Goal: Transaction & Acquisition: Subscribe to service/newsletter

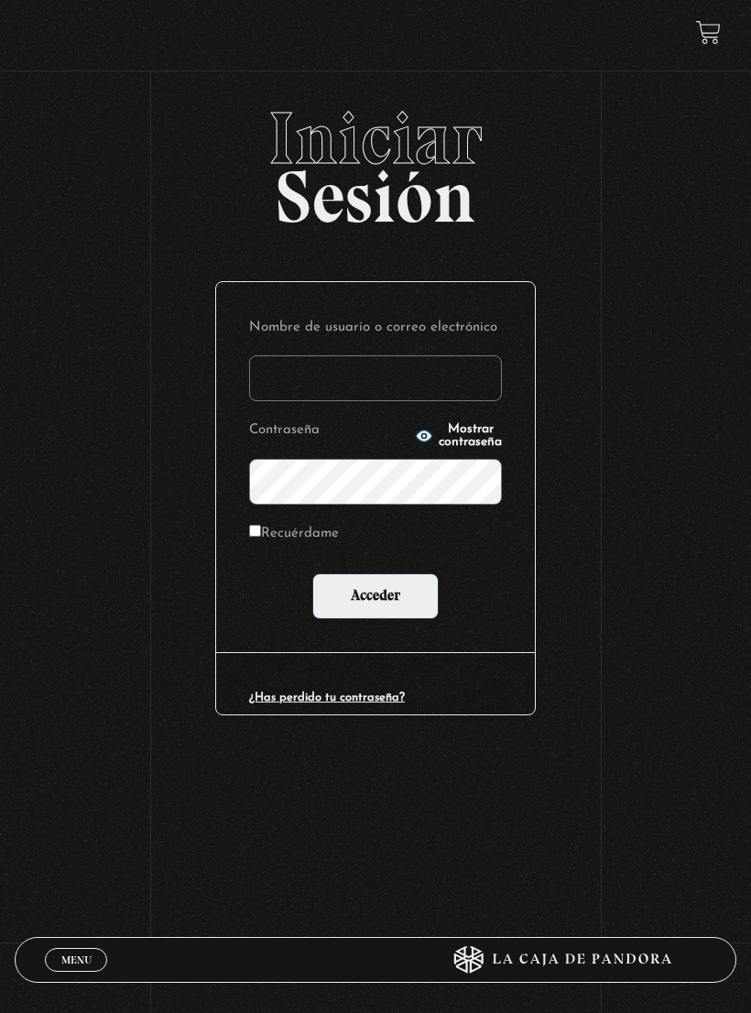
type input "[EMAIL_ADDRESS][DOMAIN_NAME]"
click at [376, 596] on input "Acceder" at bounding box center [375, 596] width 126 height 46
click at [406, 610] on input "Acceder" at bounding box center [375, 596] width 126 height 46
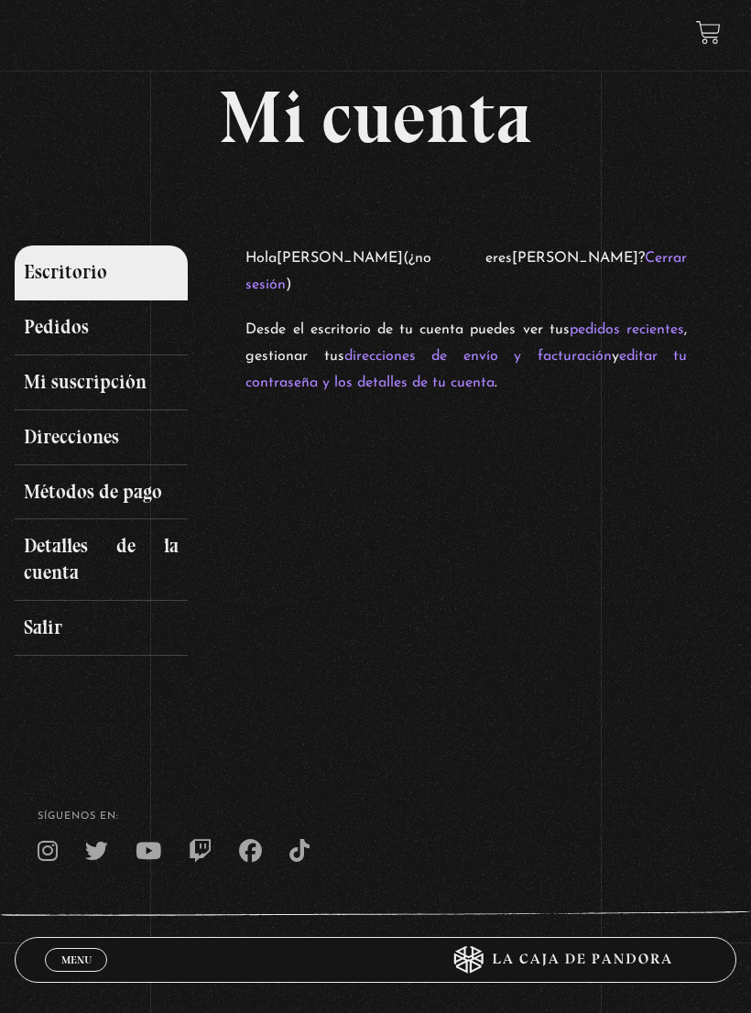
click at [46, 393] on link "Mi suscripción" at bounding box center [101, 382] width 173 height 55
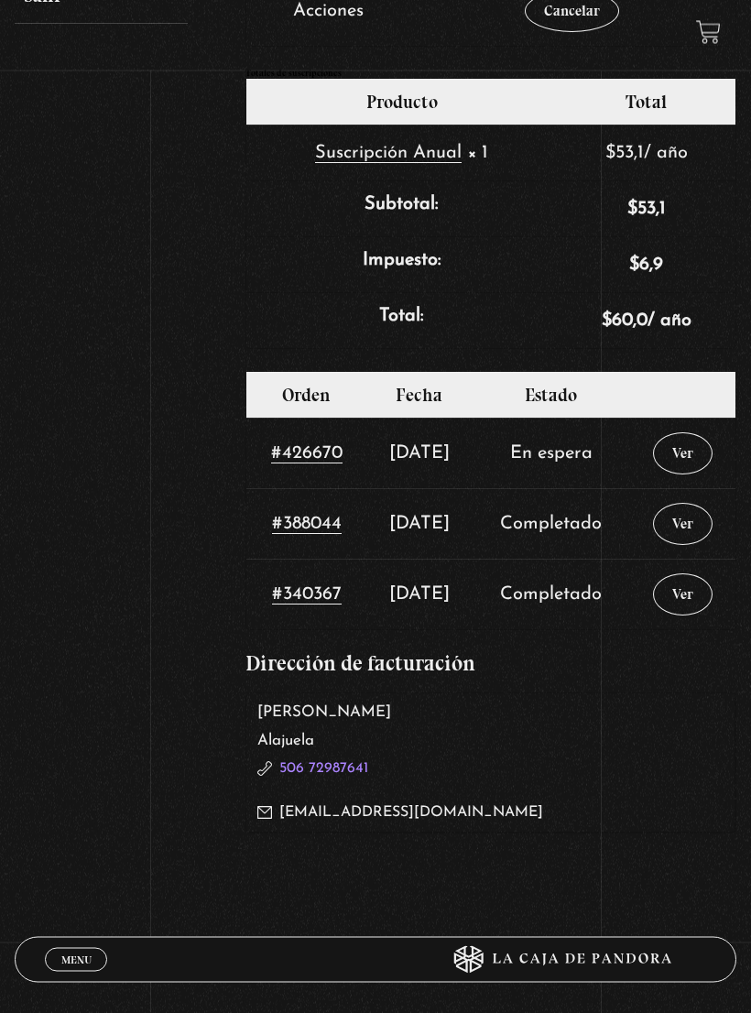
scroll to position [632, 0]
click at [696, 457] on link "Ver" at bounding box center [683, 453] width 60 height 42
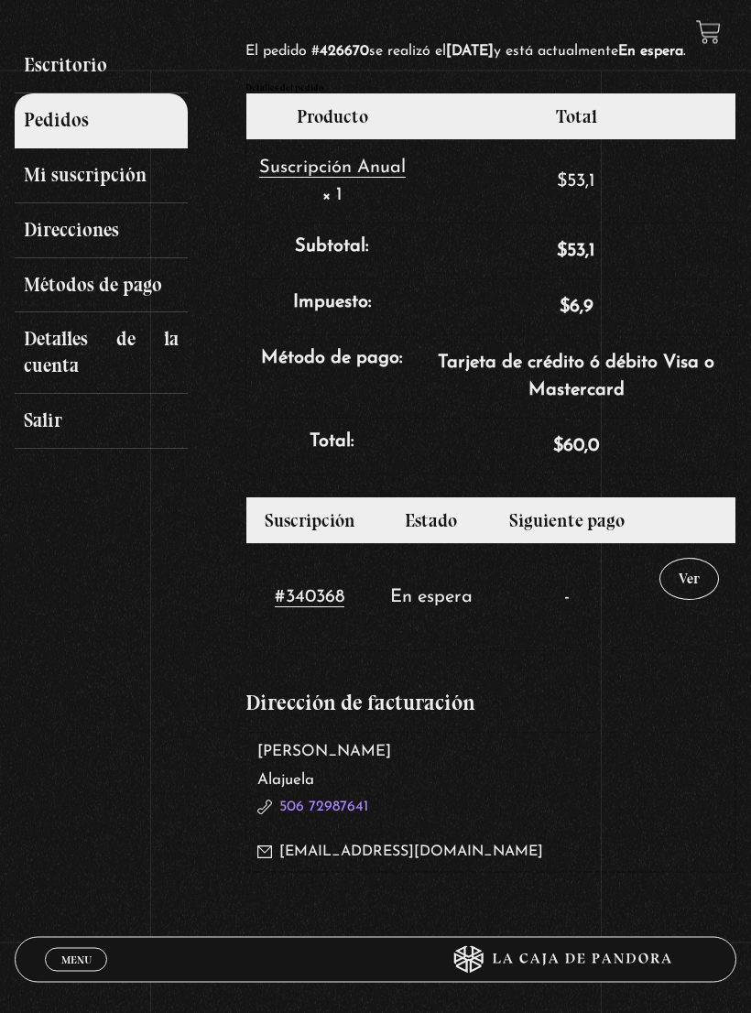
scroll to position [213, 0]
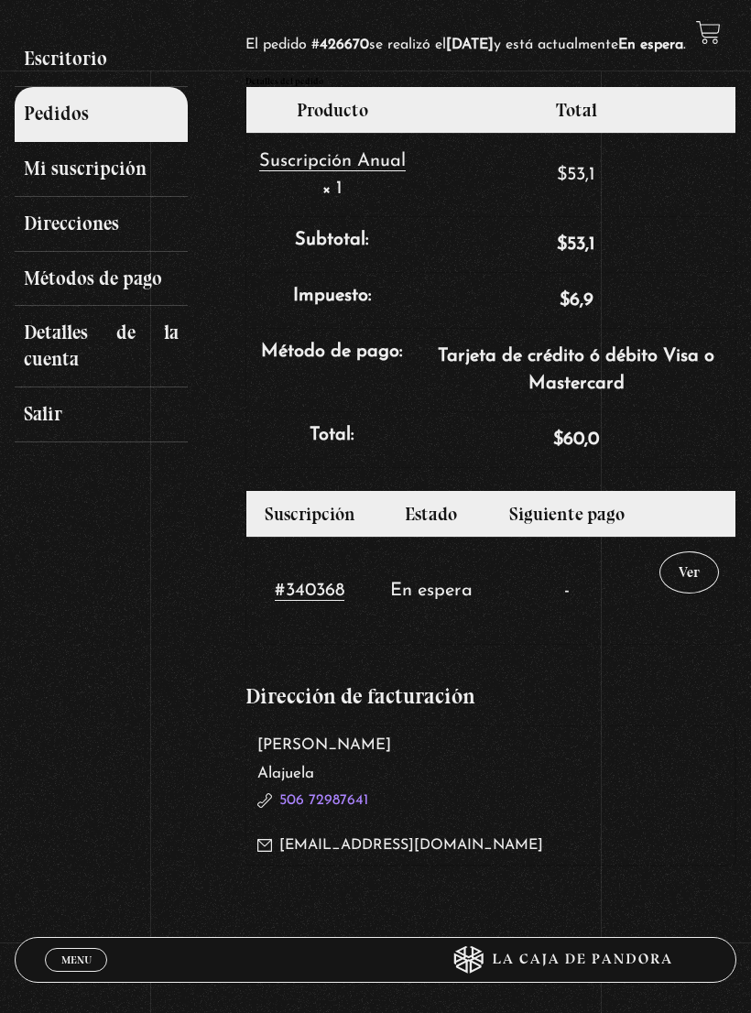
click at [704, 593] on link "Ver" at bounding box center [689, 572] width 60 height 42
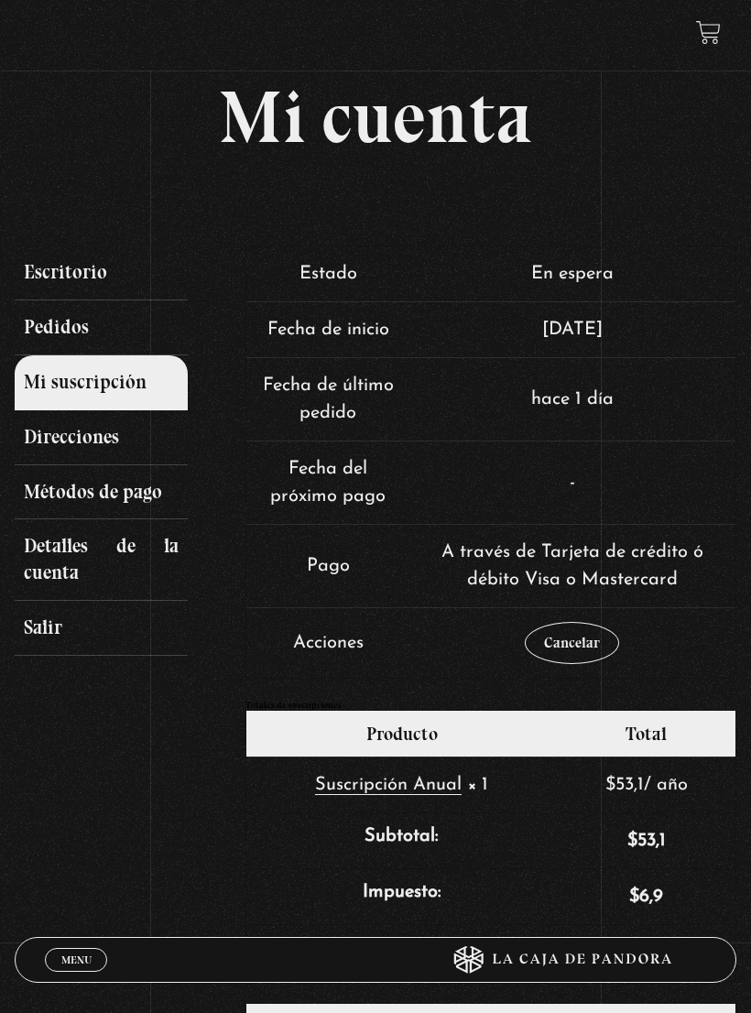
click at [42, 318] on link "Pedidos" at bounding box center [101, 327] width 173 height 55
click at [46, 321] on link "Pedidos" at bounding box center [101, 327] width 173 height 55
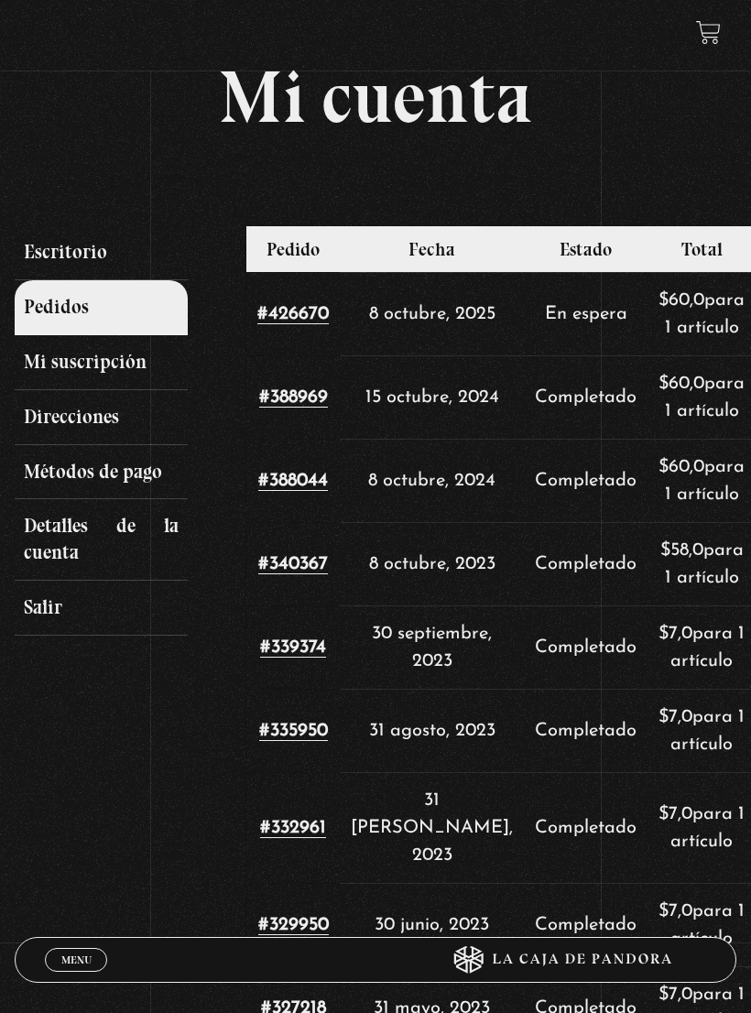
scroll to position [15, 0]
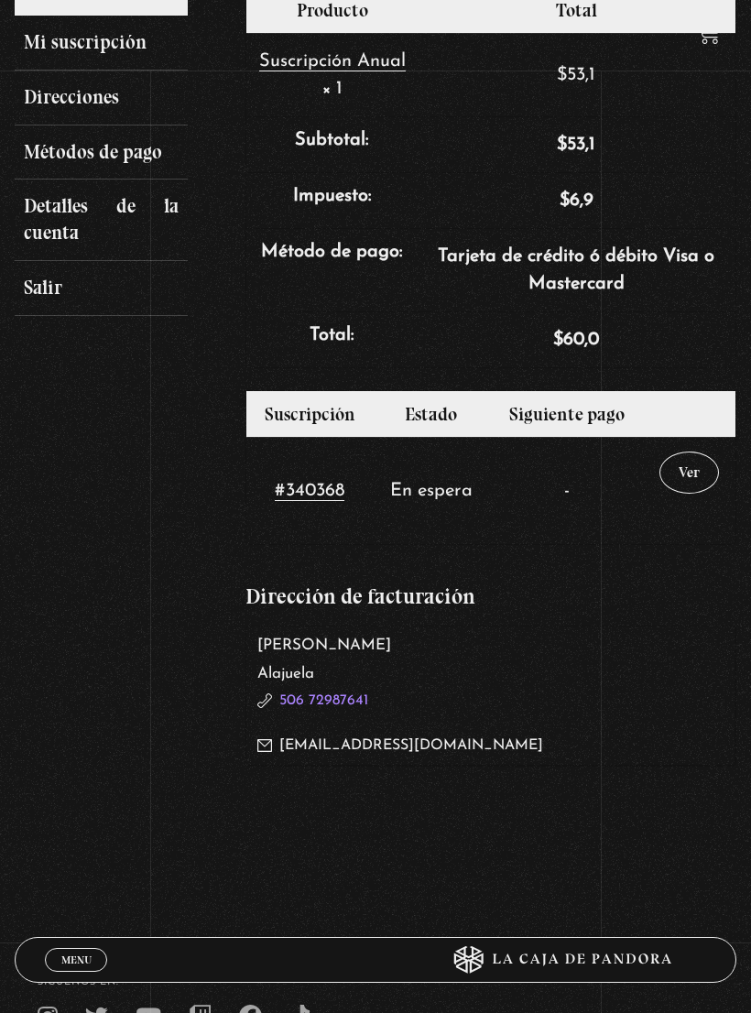
scroll to position [130, 0]
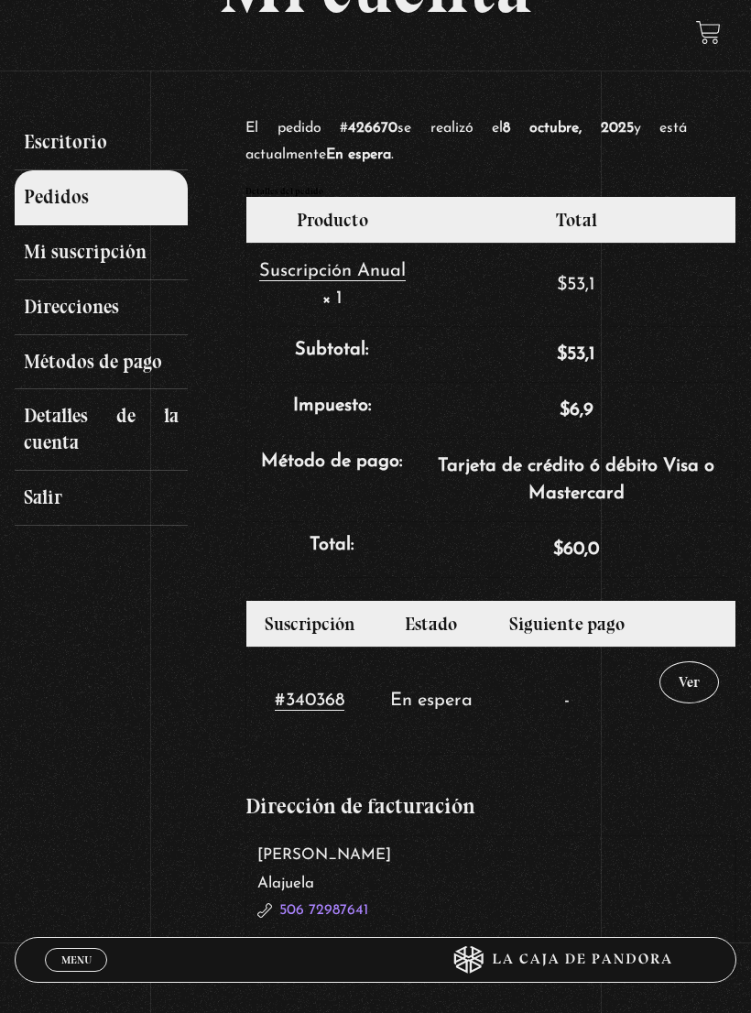
click at [44, 363] on link "Métodos de pago" at bounding box center [101, 362] width 173 height 55
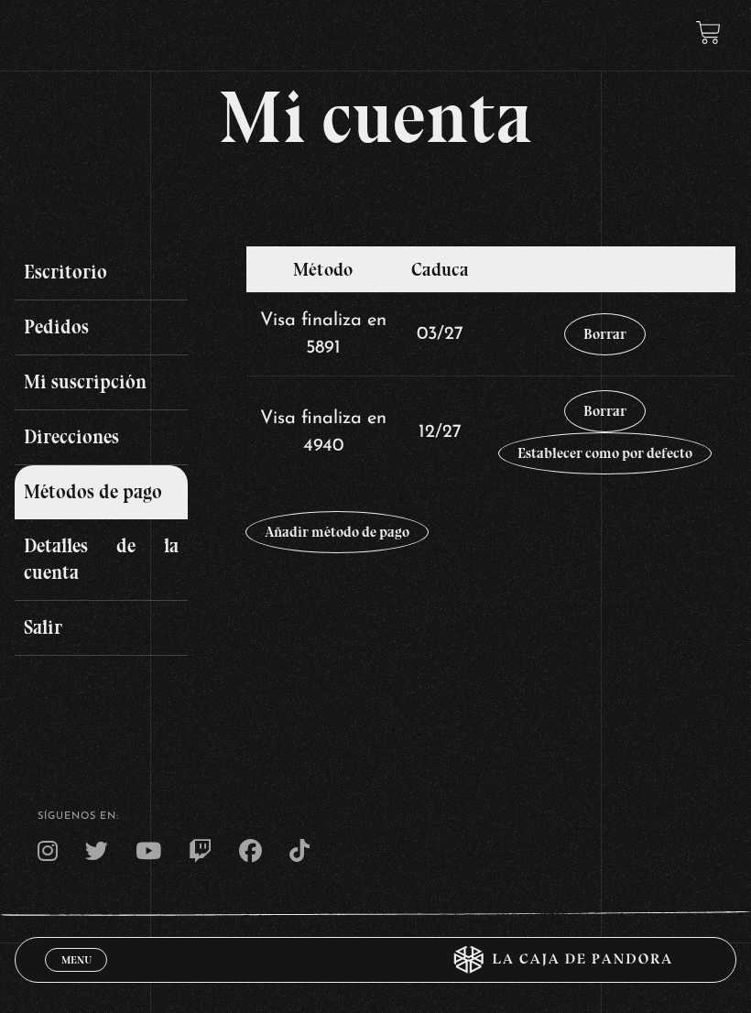
click at [38, 279] on link "Escritorio" at bounding box center [101, 272] width 173 height 55
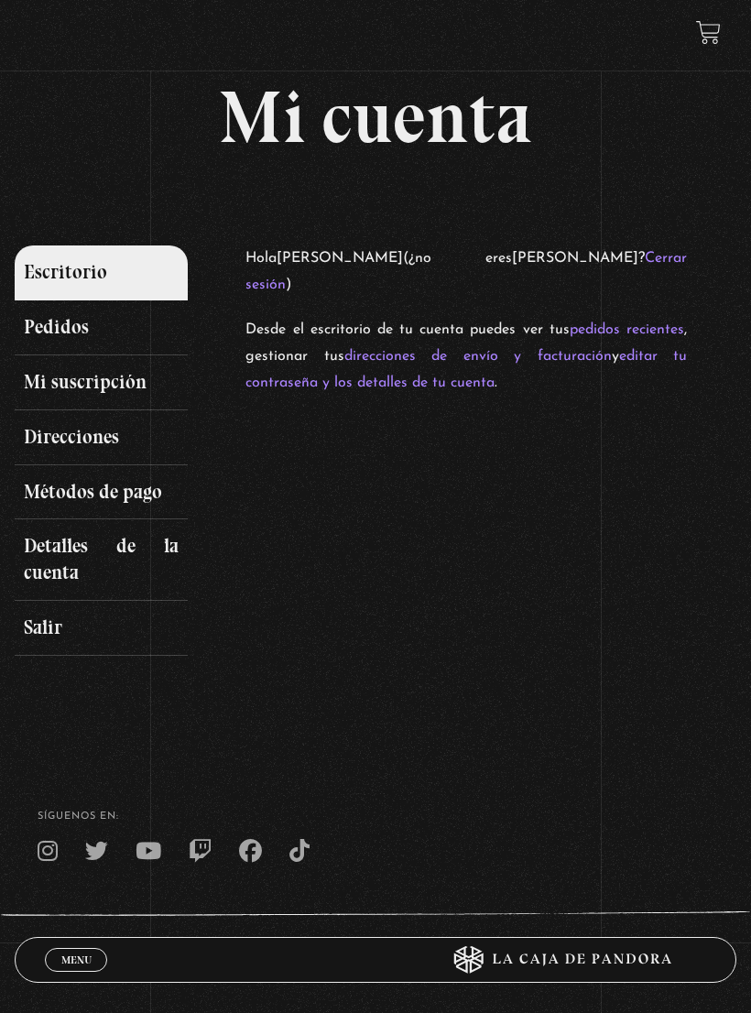
click at [703, 43] on link at bounding box center [708, 32] width 25 height 25
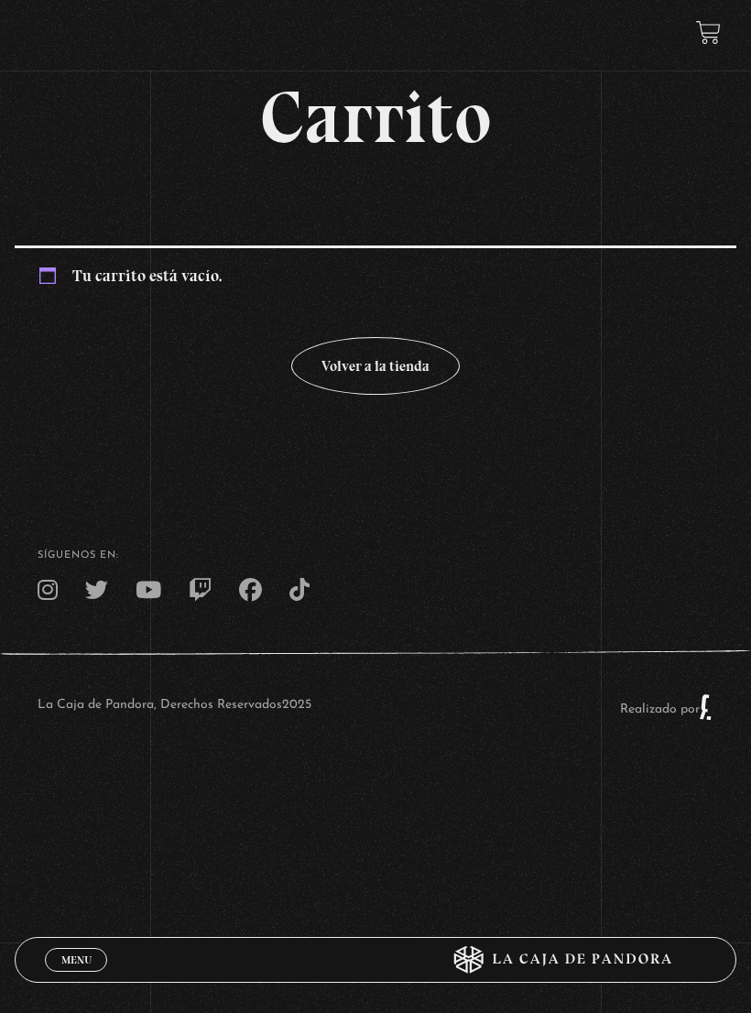
click at [331, 380] on link "Volver a la tienda" at bounding box center [375, 366] width 169 height 58
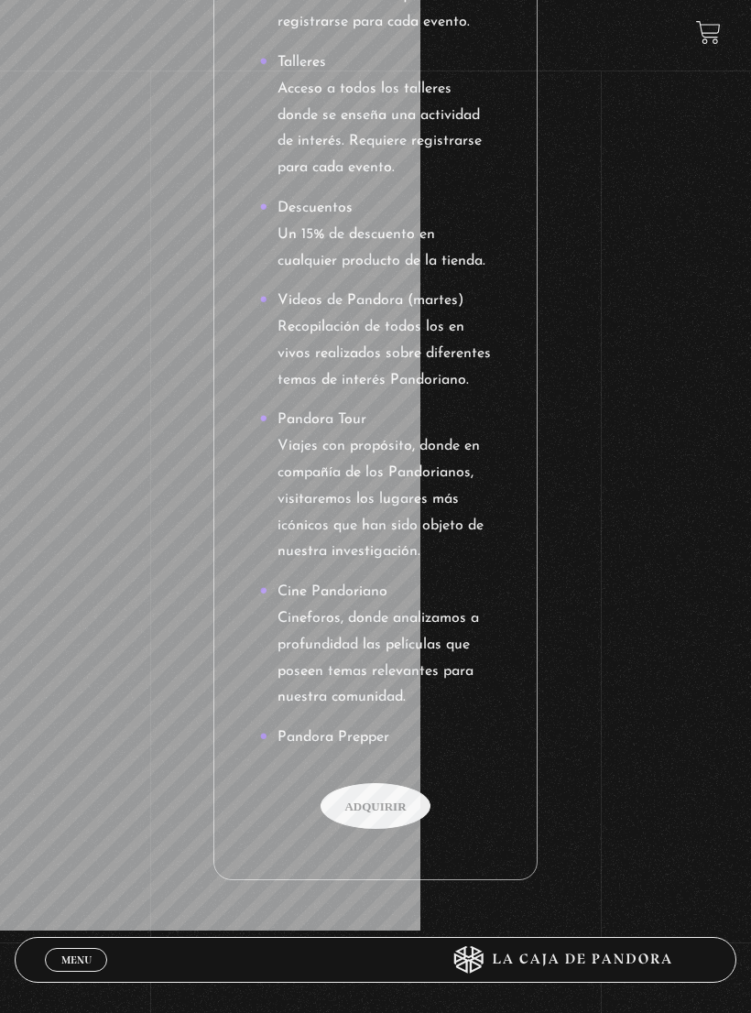
scroll to position [3700, 0]
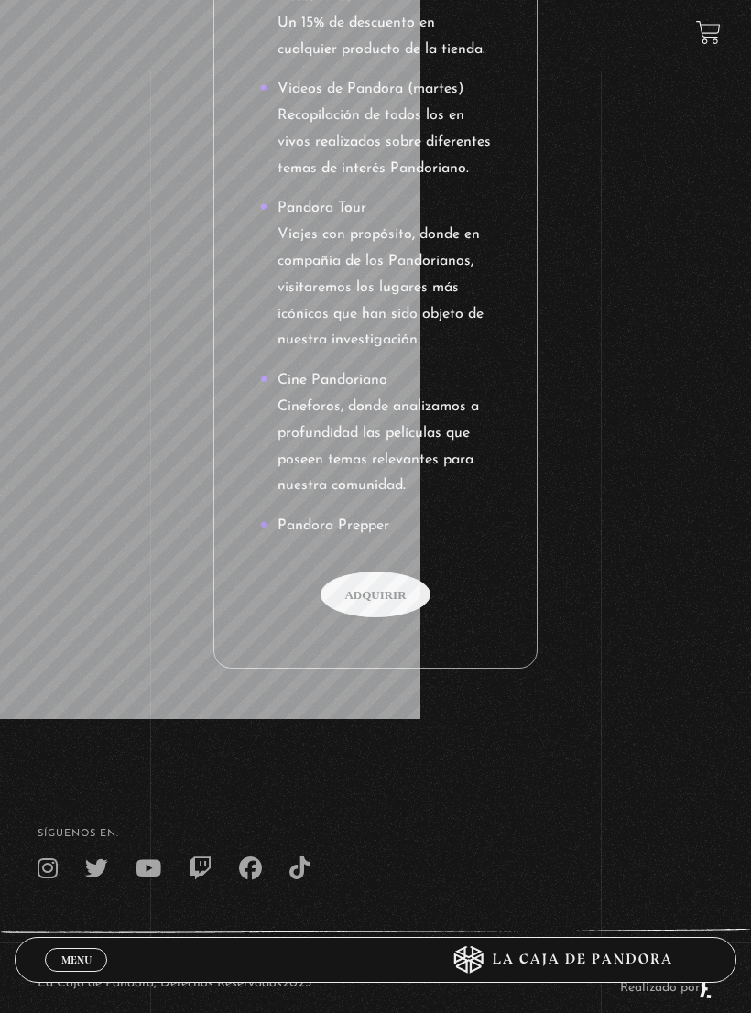
click at [376, 572] on span "Adquirir" at bounding box center [376, 595] width 110 height 46
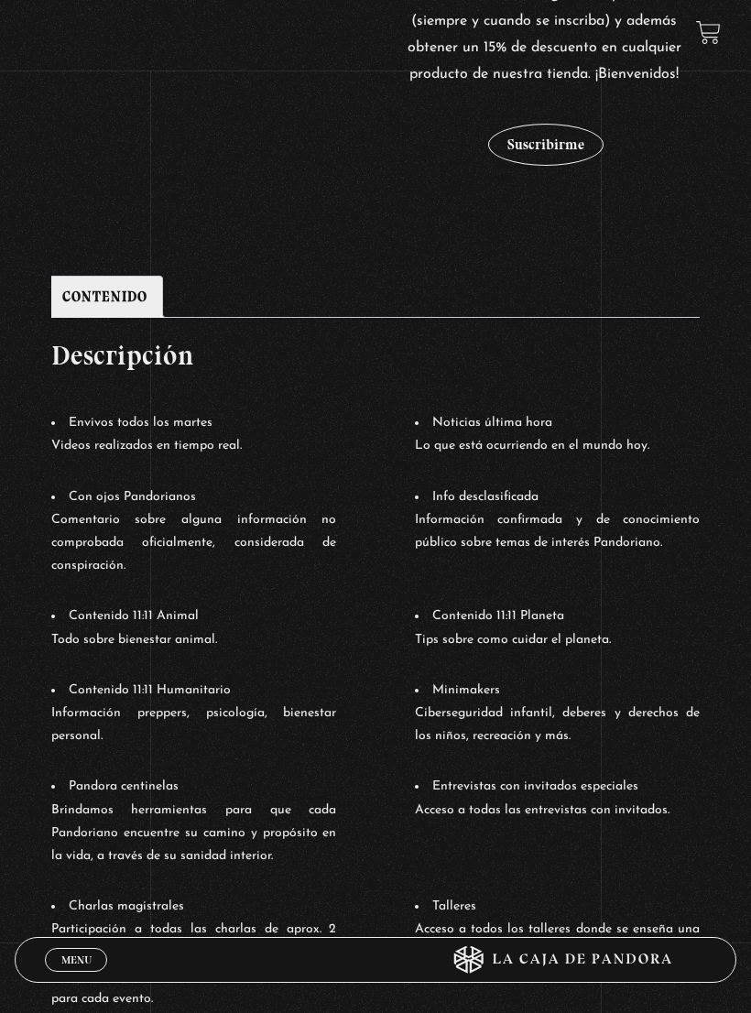
scroll to position [733, 0]
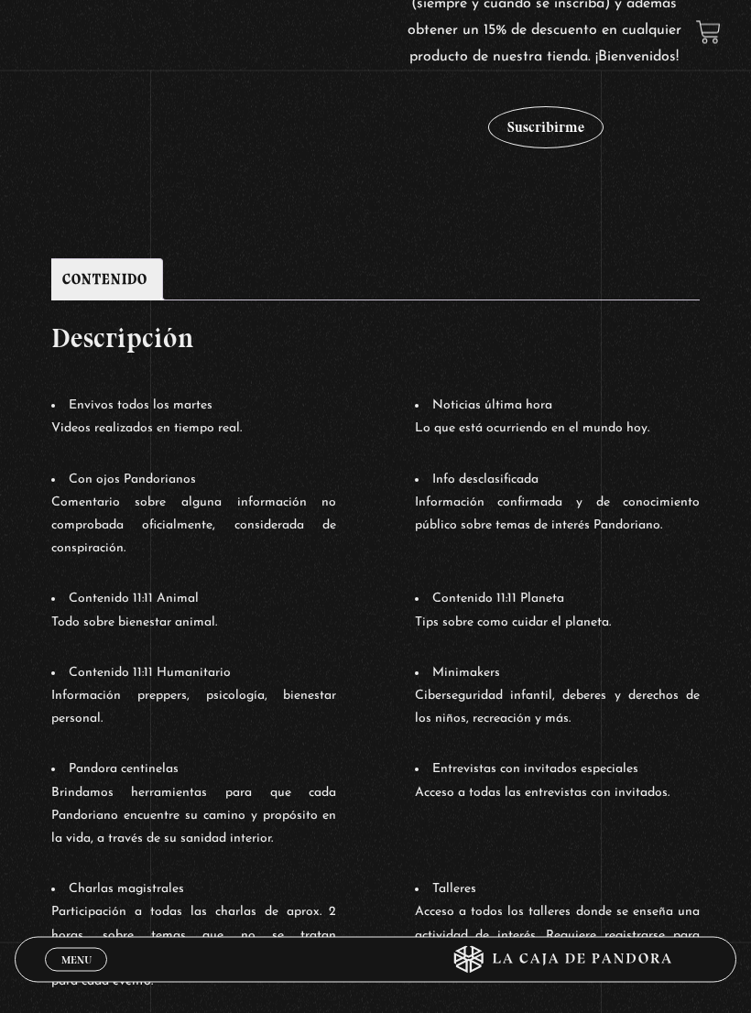
click at [552, 148] on button "Suscribirme" at bounding box center [545, 128] width 115 height 42
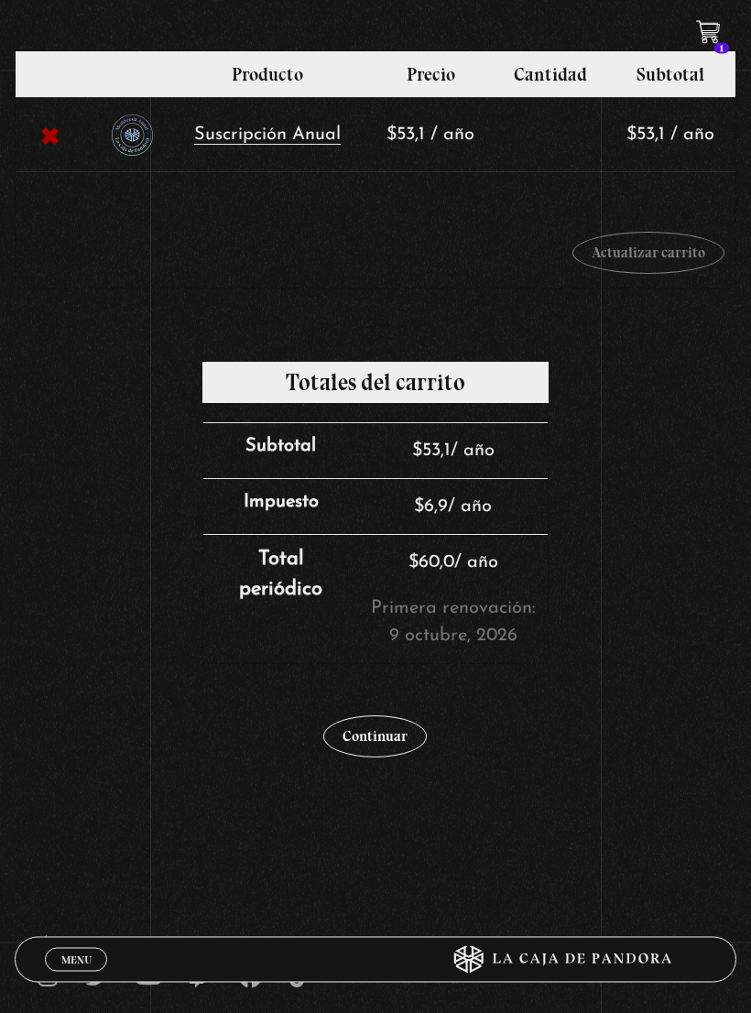
scroll to position [288, 0]
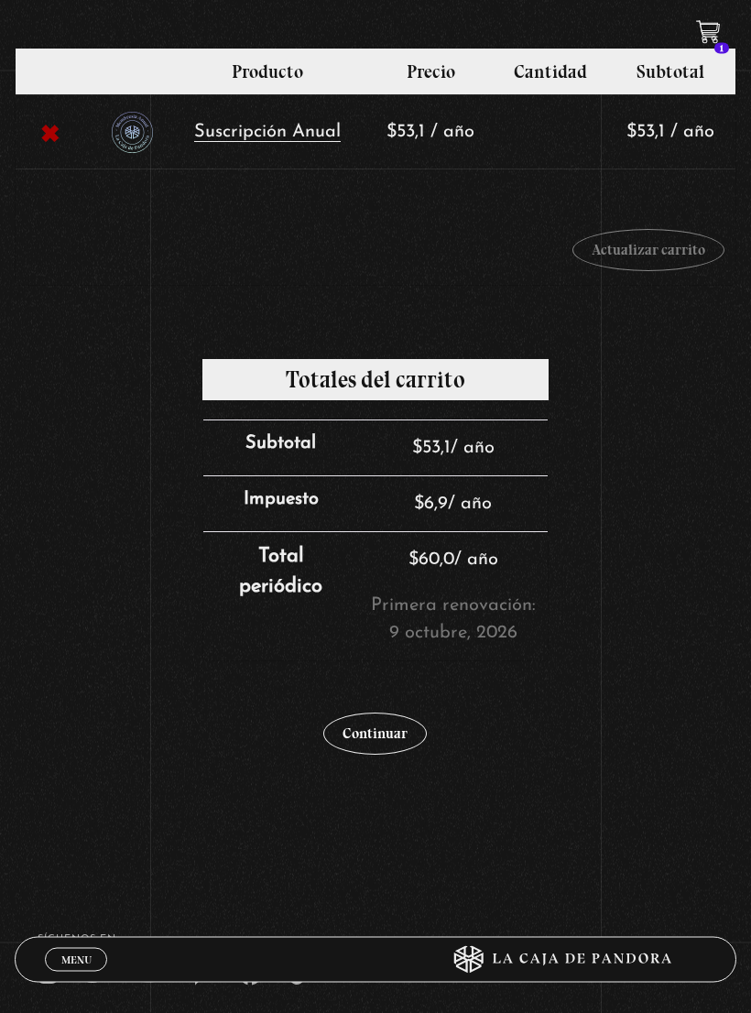
click at [352, 729] on link "Continuar" at bounding box center [374, 734] width 103 height 42
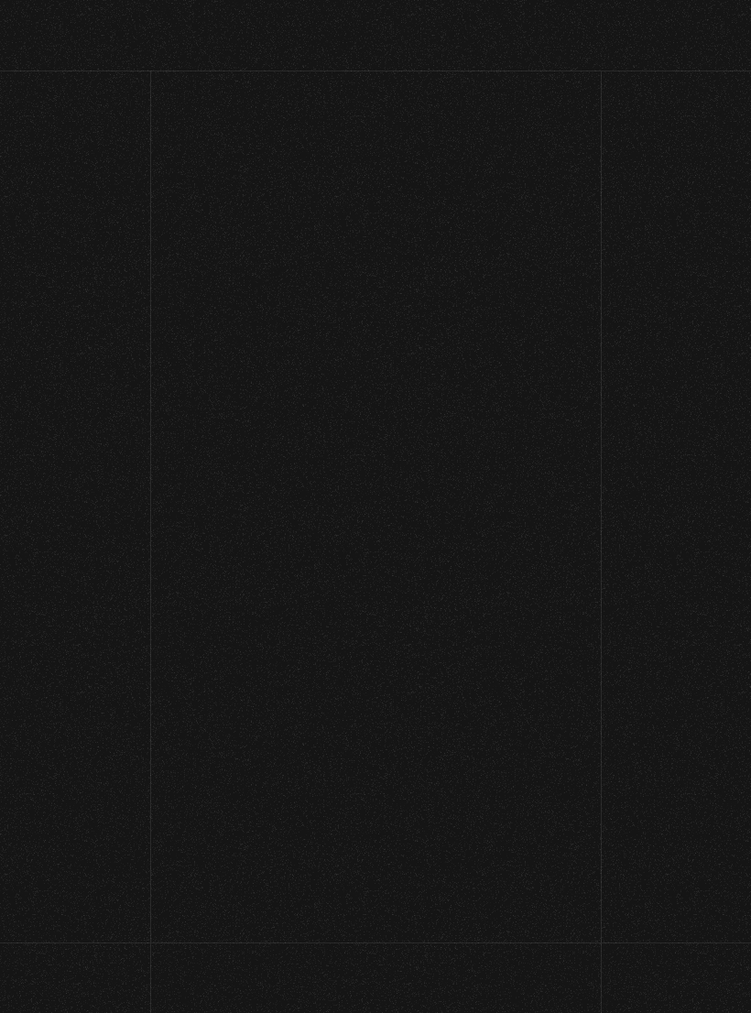
select select "CR-A"
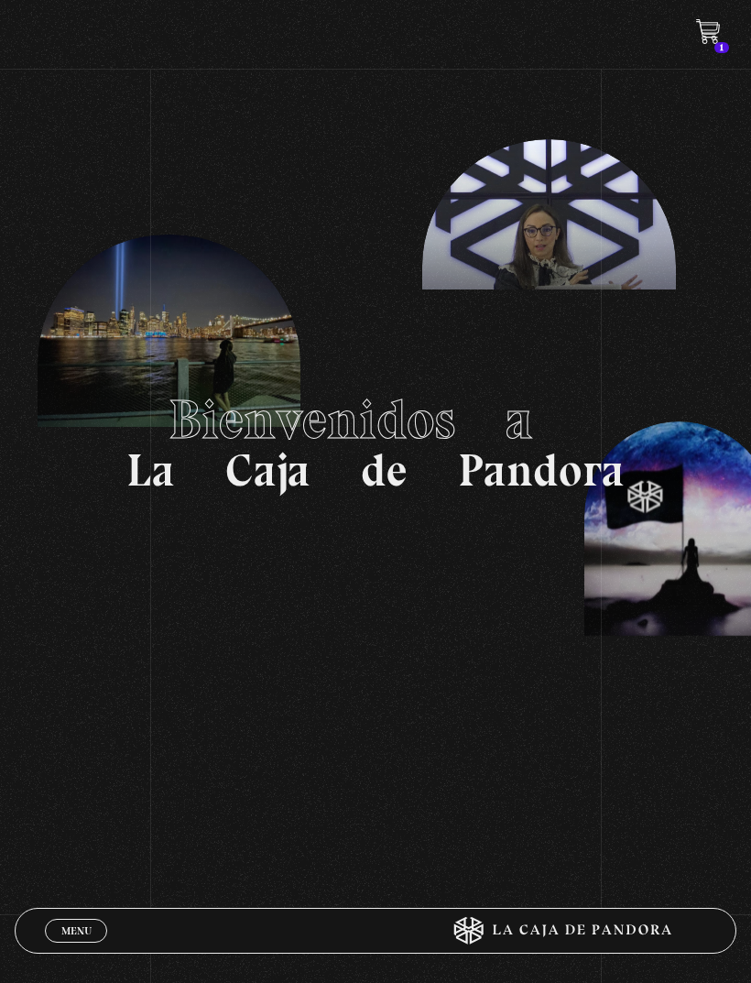
click at [714, 27] on icon at bounding box center [707, 29] width 23 height 21
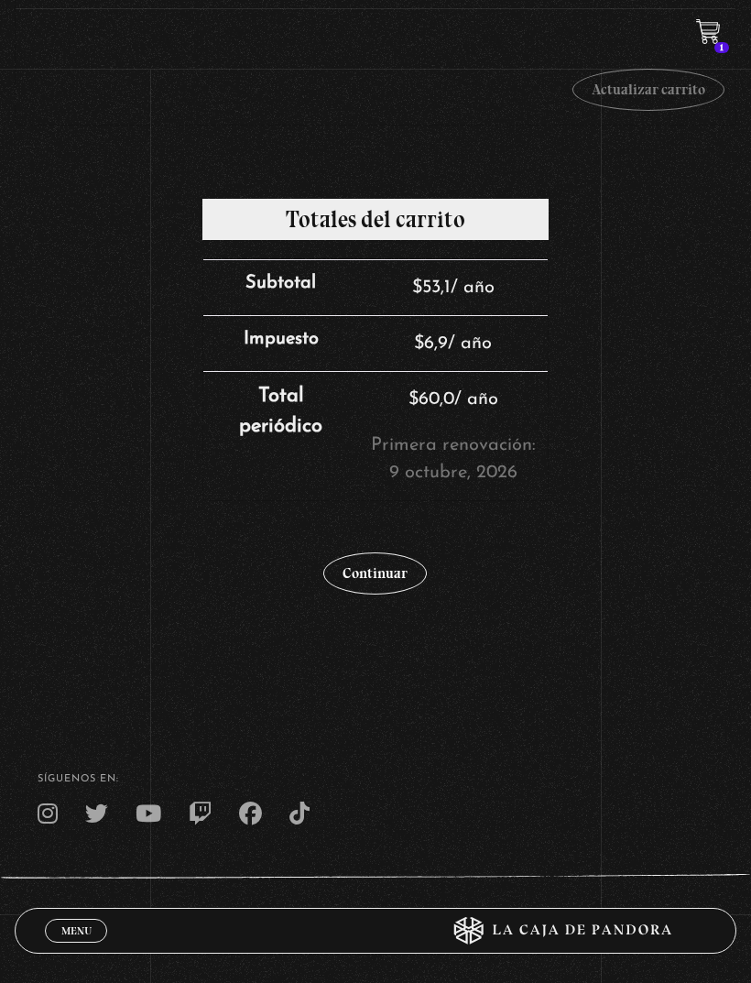
scroll to position [355, 0]
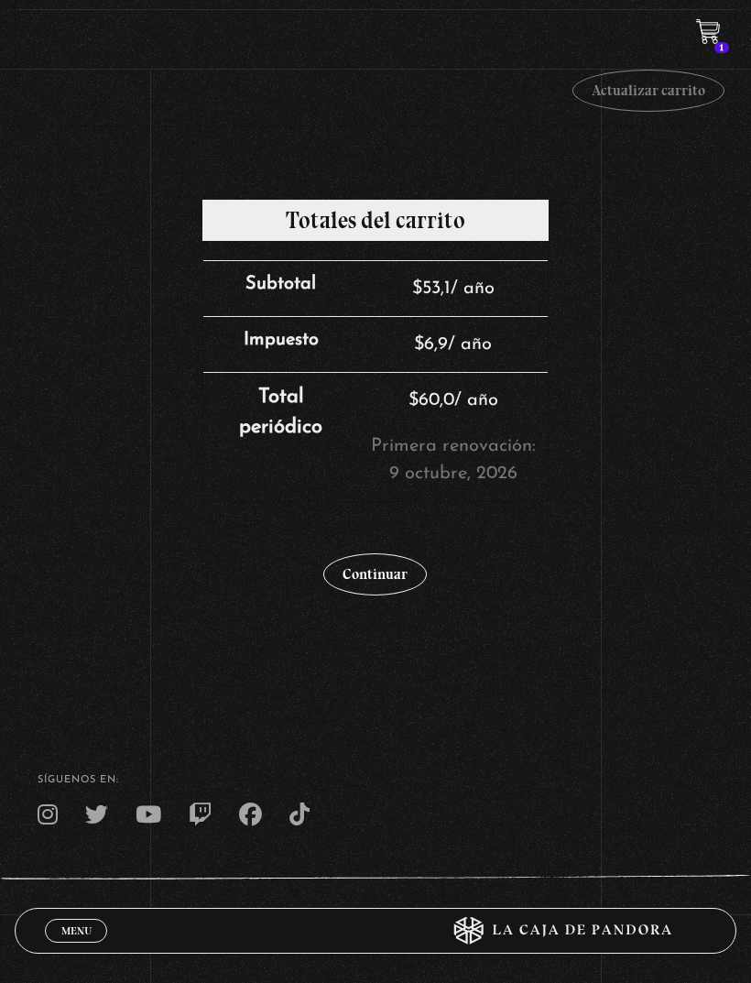
click at [385, 576] on link "Continuar" at bounding box center [374, 574] width 103 height 42
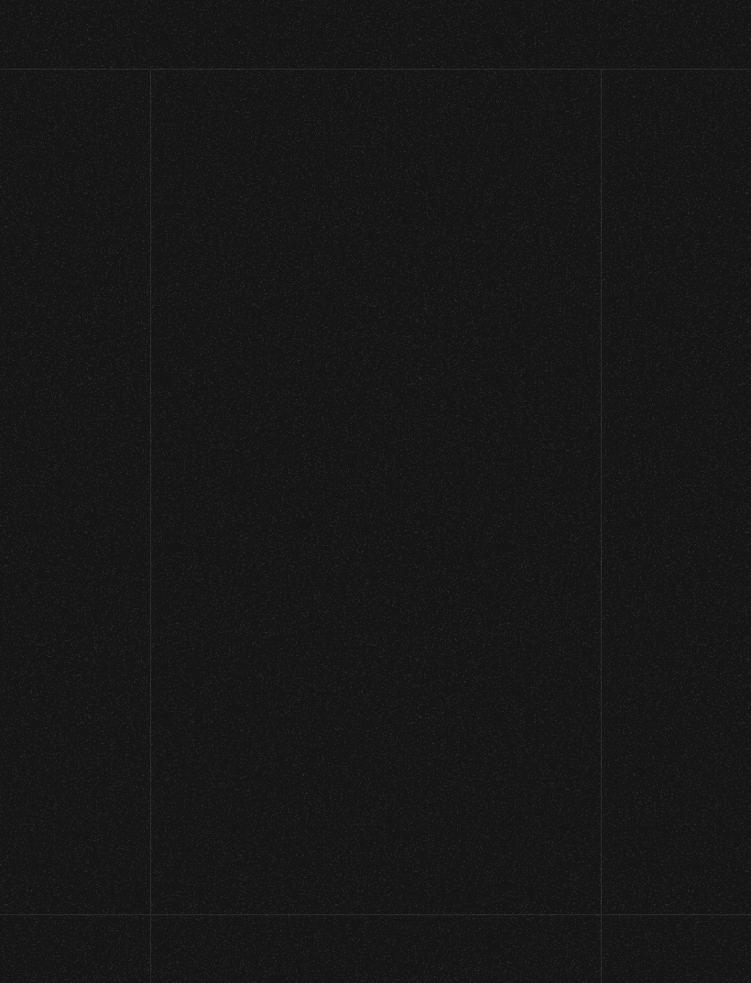
select select "CR-A"
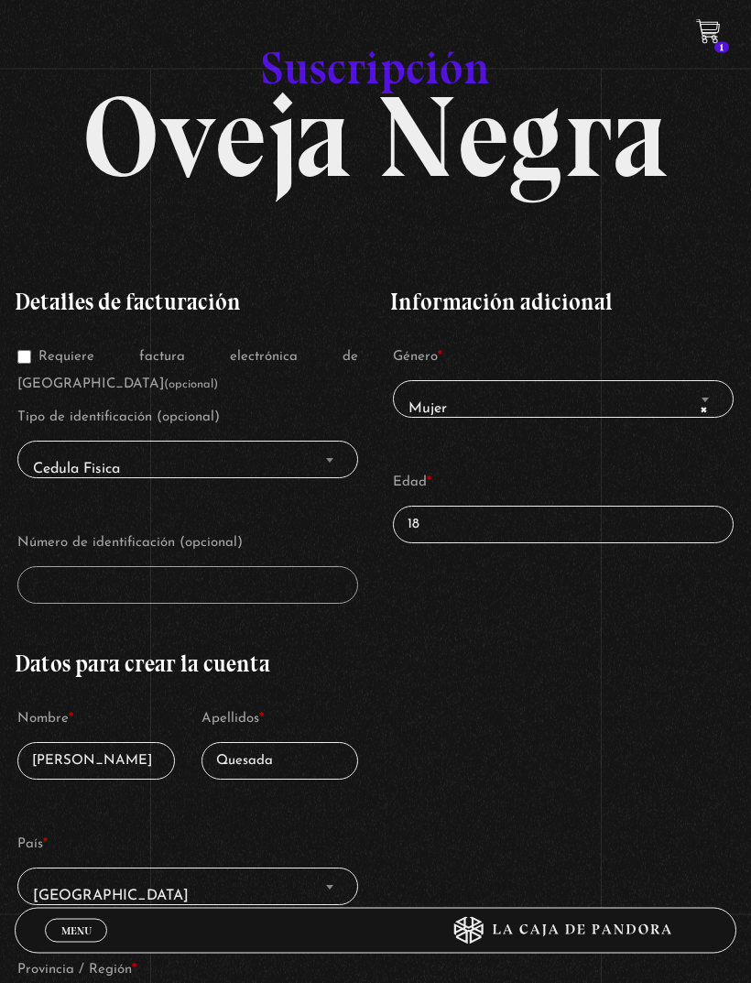
scroll to position [70, 0]
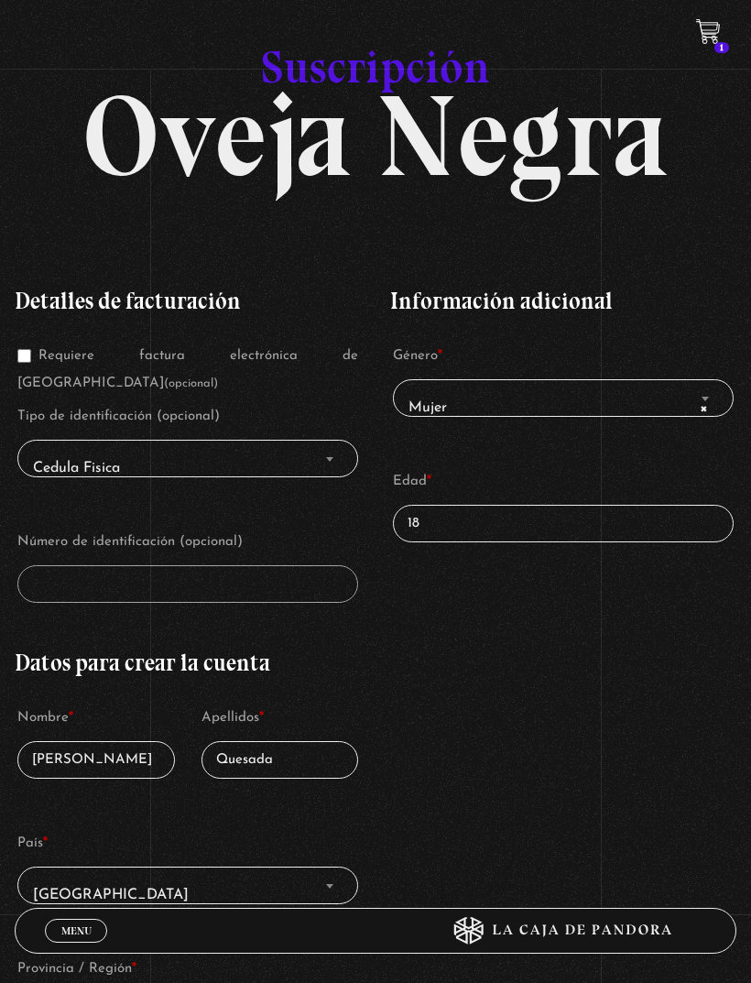
click at [76, 628] on div "Detalles de facturación Requiere factura electrónica de Costa Rica (opcional) T…" at bounding box center [188, 795] width 346 height 1067
click at [514, 525] on input "18" at bounding box center [563, 524] width 341 height 38
type input "1"
type input "38"
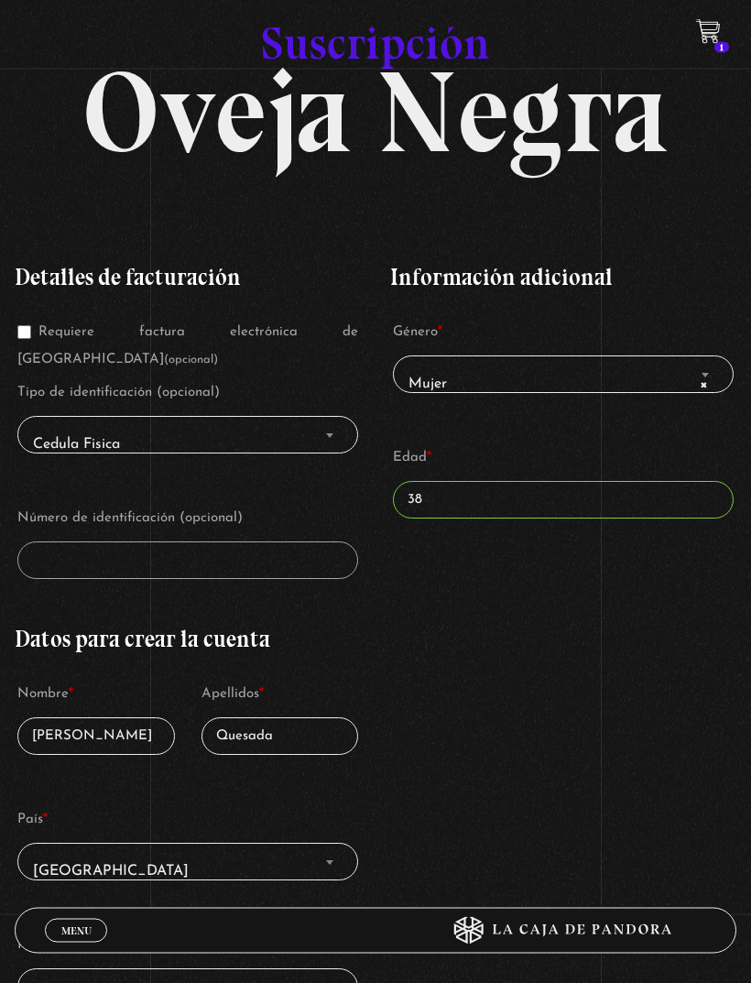
scroll to position [212, 0]
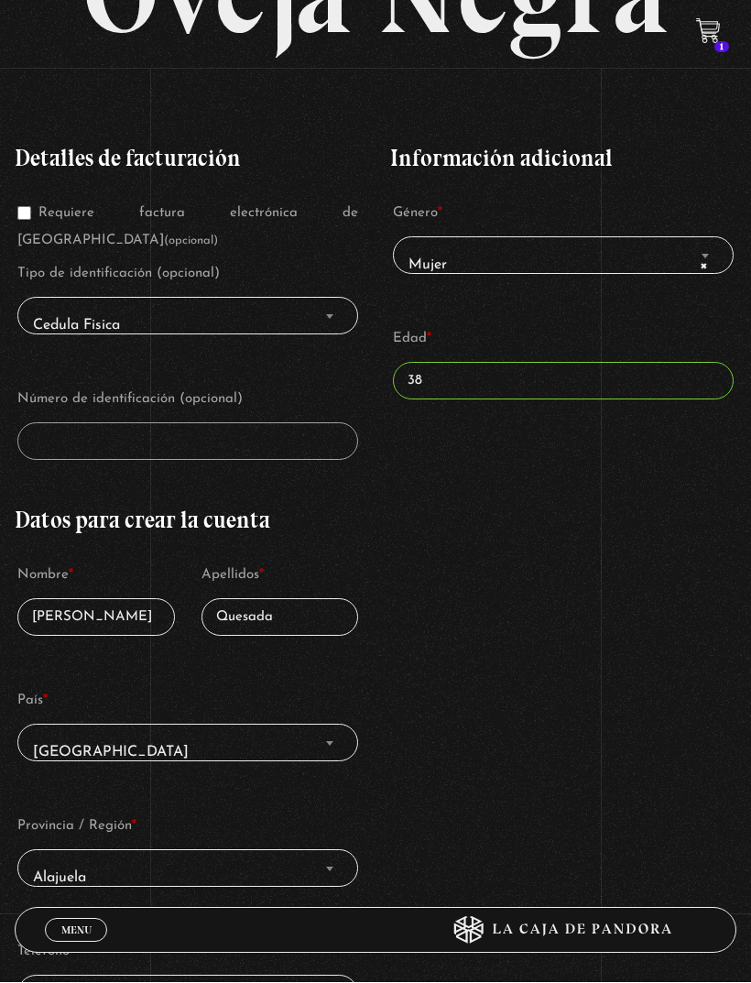
click at [615, 394] on input "38" at bounding box center [563, 382] width 341 height 38
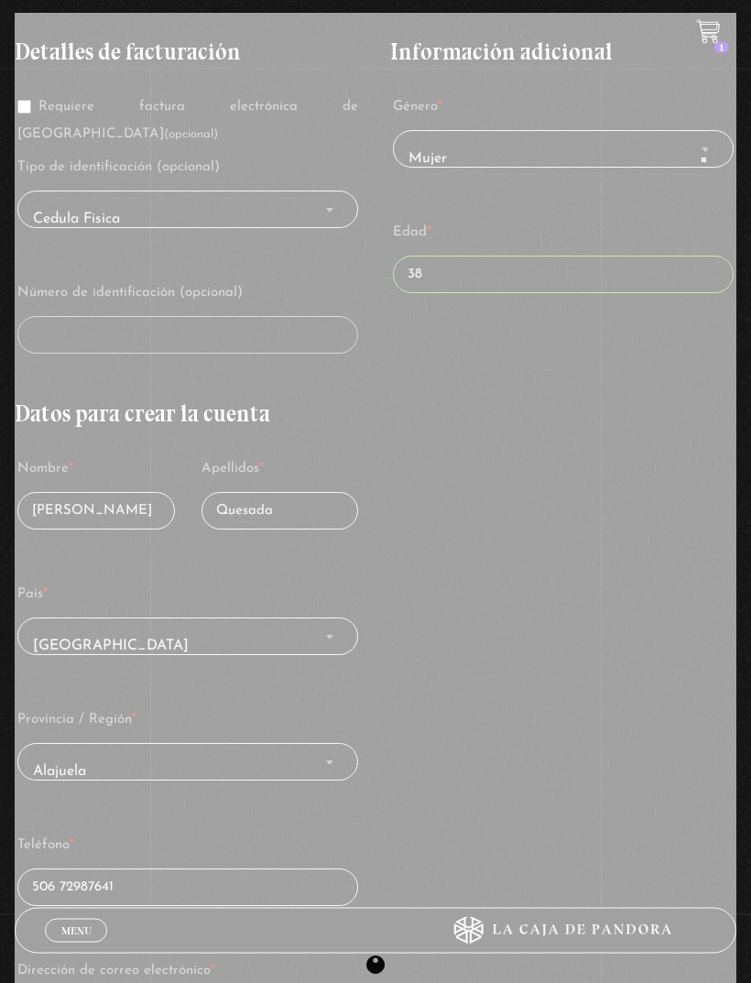
scroll to position [312, 0]
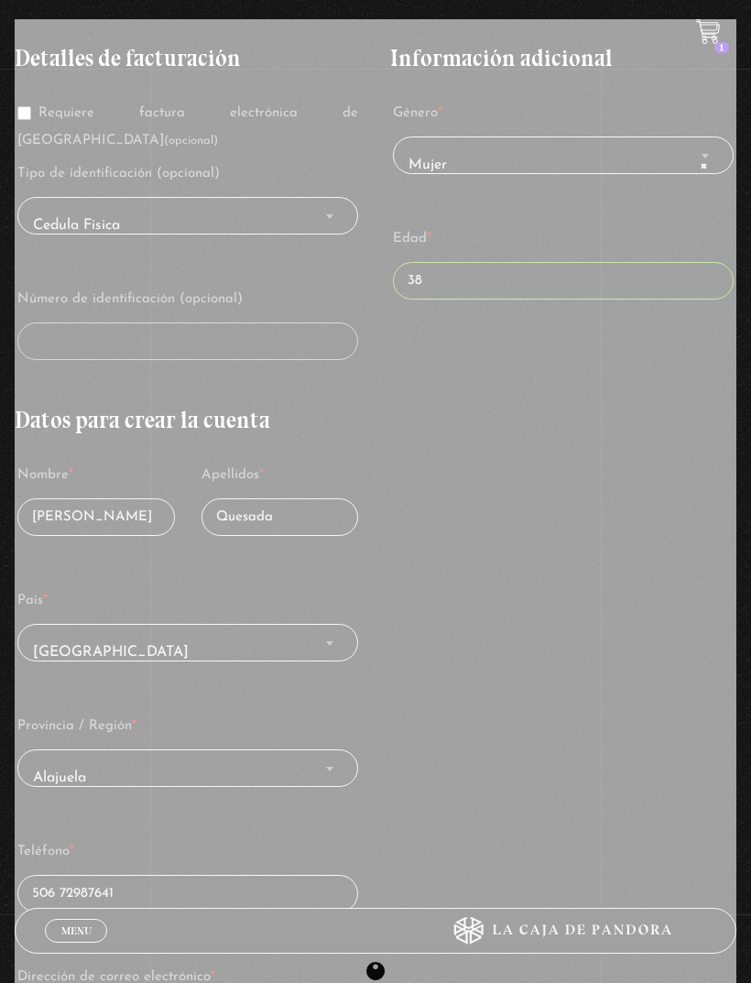
click at [606, 618] on div "Finalizar compra" at bounding box center [375, 970] width 721 height 1903
click at [597, 626] on div "Finalizar compra" at bounding box center [375, 970] width 721 height 1903
click at [558, 674] on div "Finalizar compra" at bounding box center [375, 970] width 721 height 1903
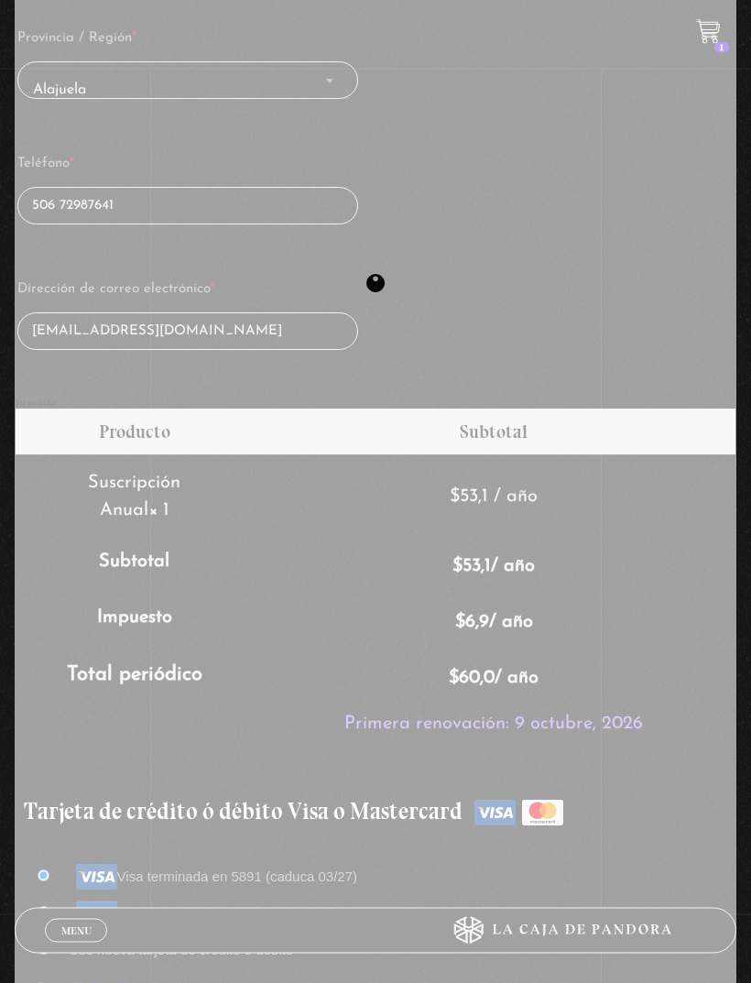
scroll to position [1011, 0]
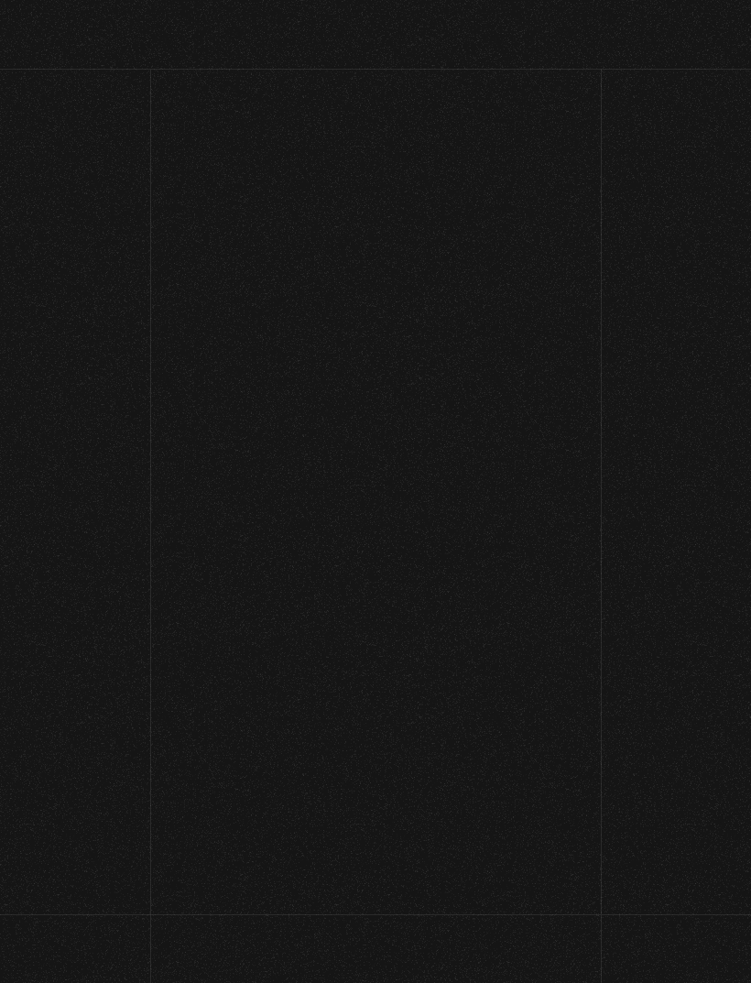
click at [626, 673] on td "$ 6,9" at bounding box center [494, 675] width 484 height 56
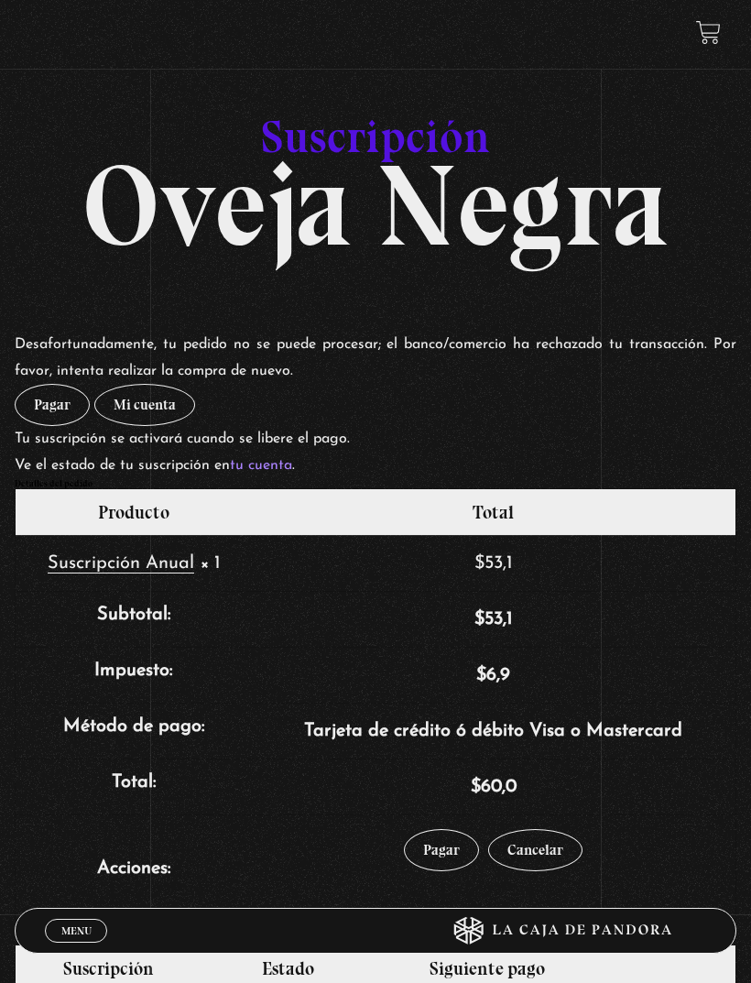
click at [446, 851] on link "Pagar" at bounding box center [441, 850] width 75 height 42
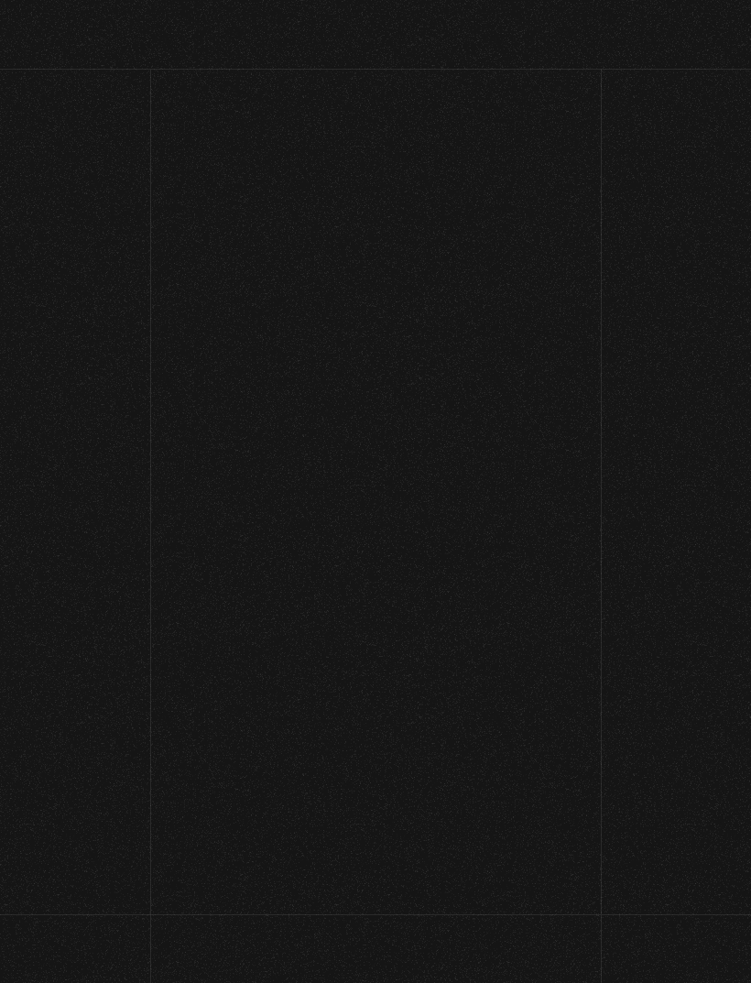
select select "CR-A"
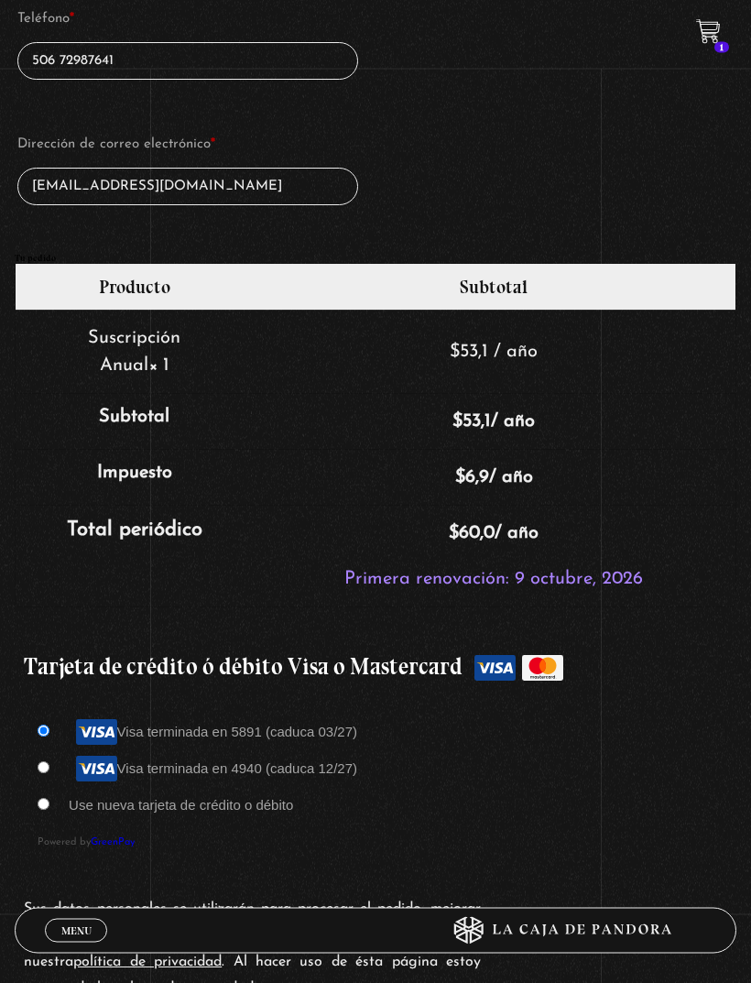
scroll to position [1149, 0]
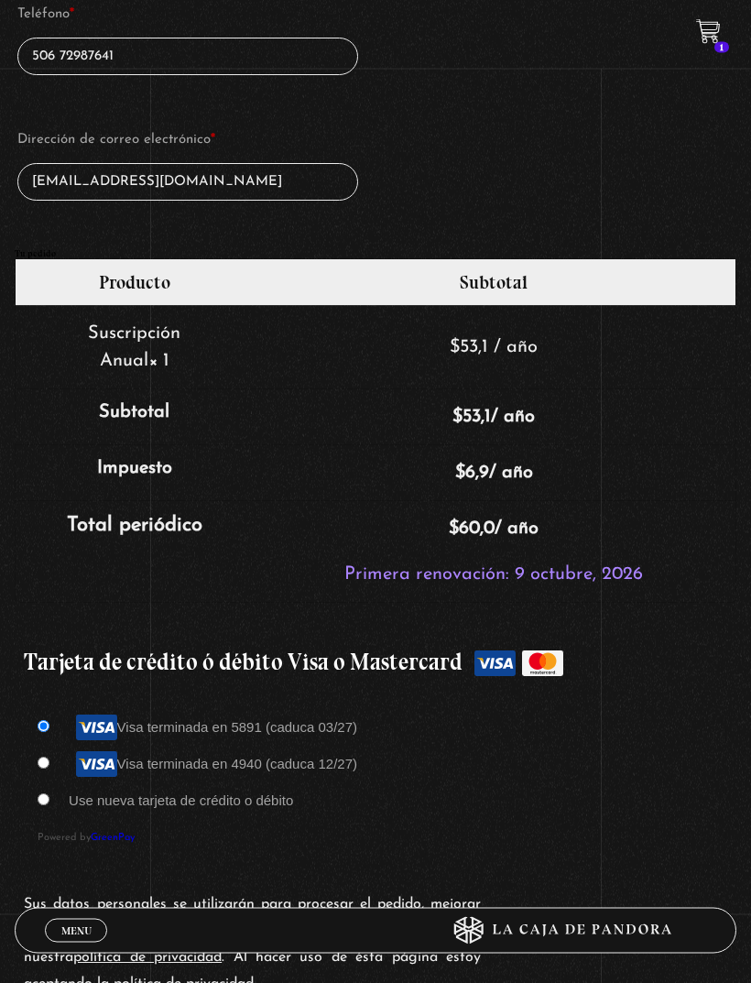
click at [49, 769] on input "Visa terminada en 4940 (caduca 12/27)" at bounding box center [44, 763] width 12 height 12
radio input "true"
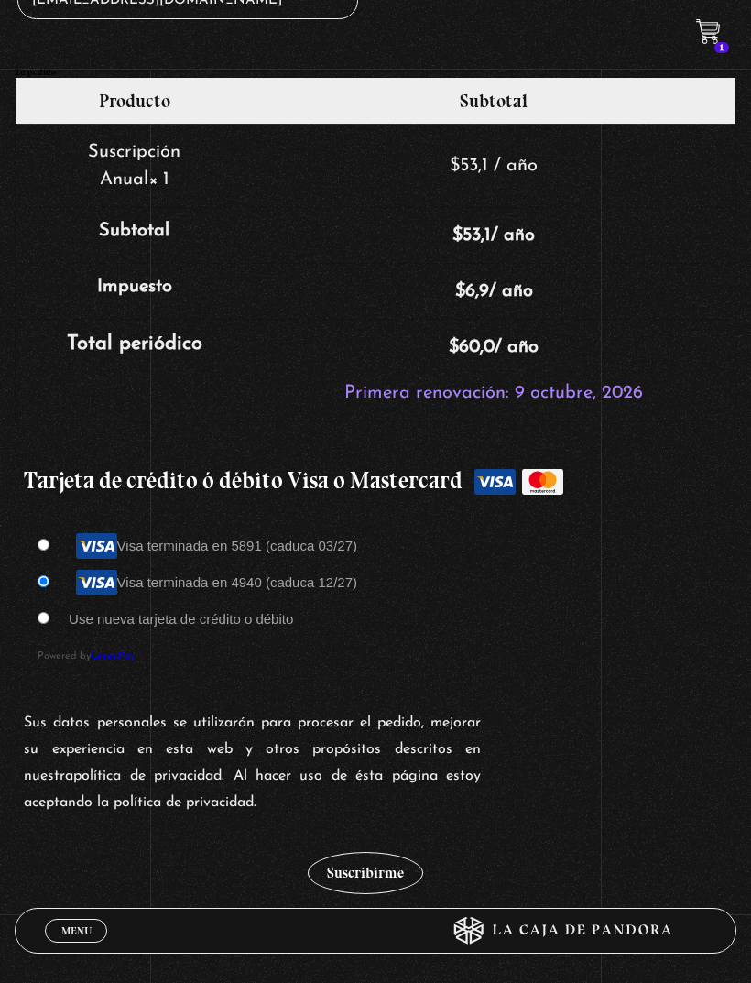
scroll to position [1332, 0]
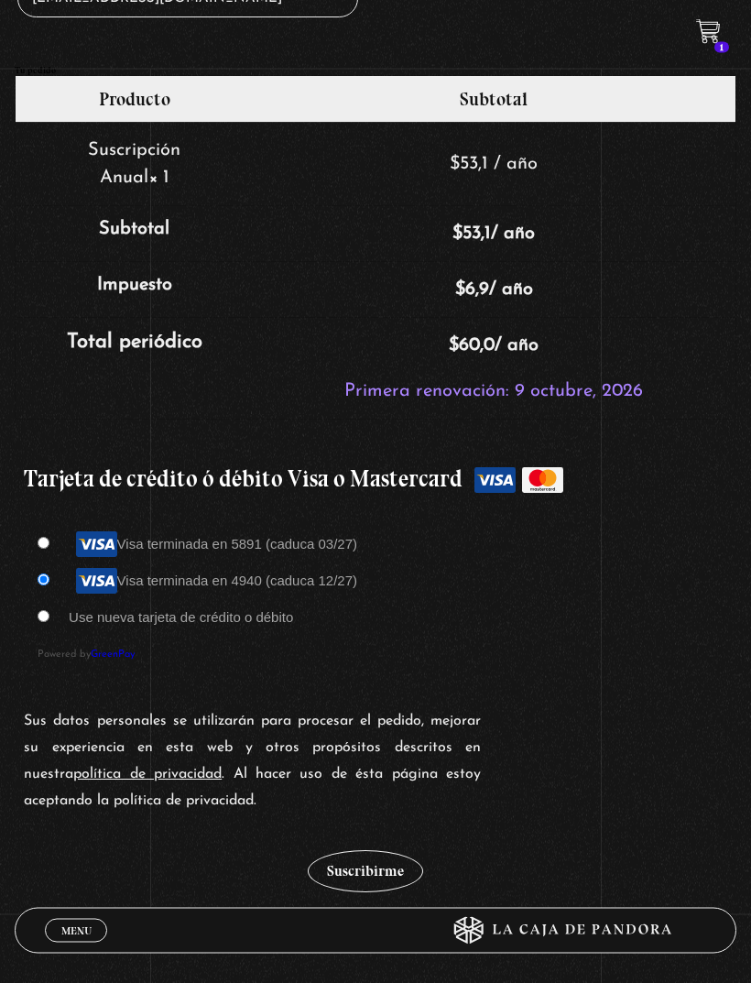
click at [386, 879] on button "Suscribirme" at bounding box center [365, 872] width 115 height 42
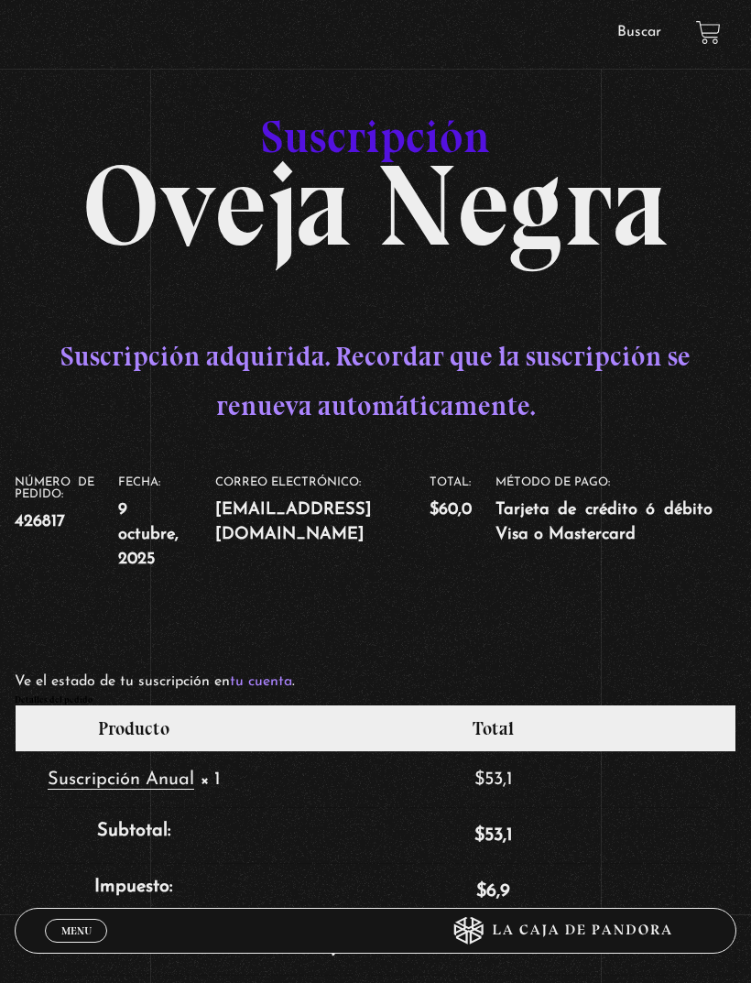
click at [707, 23] on link at bounding box center [708, 32] width 25 height 25
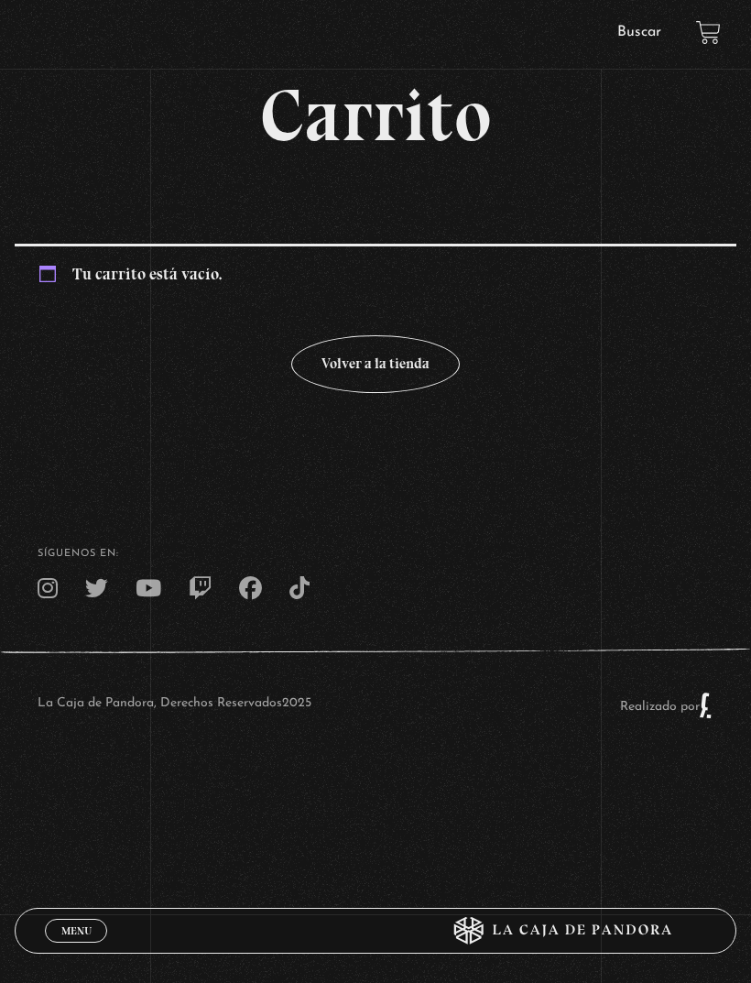
click at [364, 393] on link "Volver a la tienda" at bounding box center [375, 364] width 169 height 58
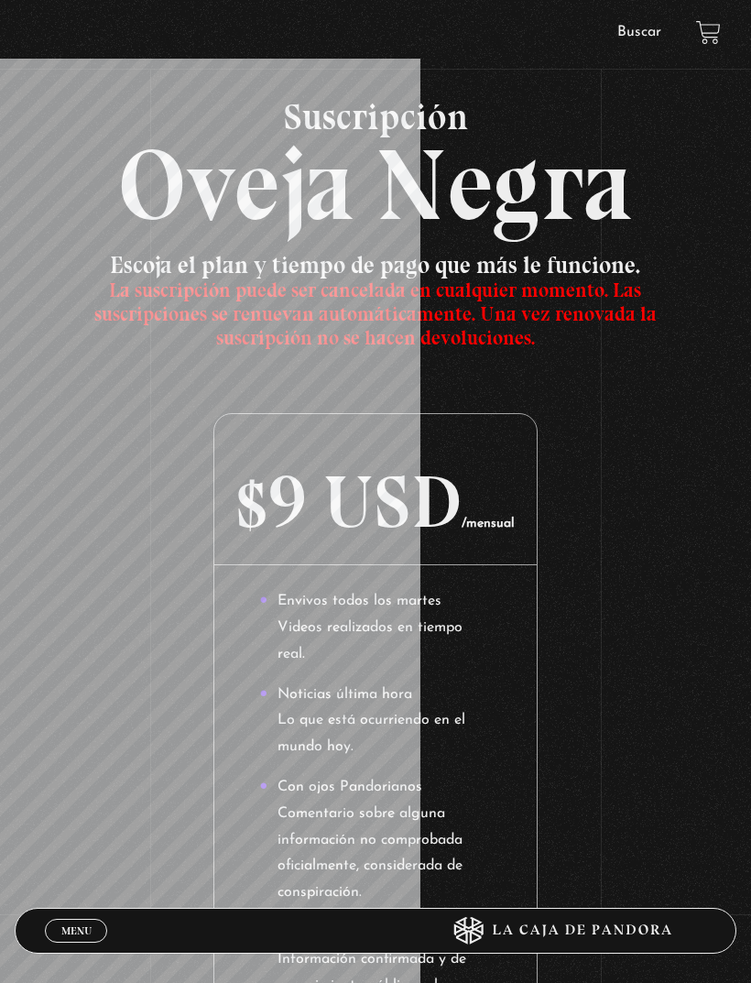
click at [434, 186] on h2 "Suscripción Oveja Negra" at bounding box center [375, 166] width 721 height 137
